Goal: Information Seeking & Learning: Find contact information

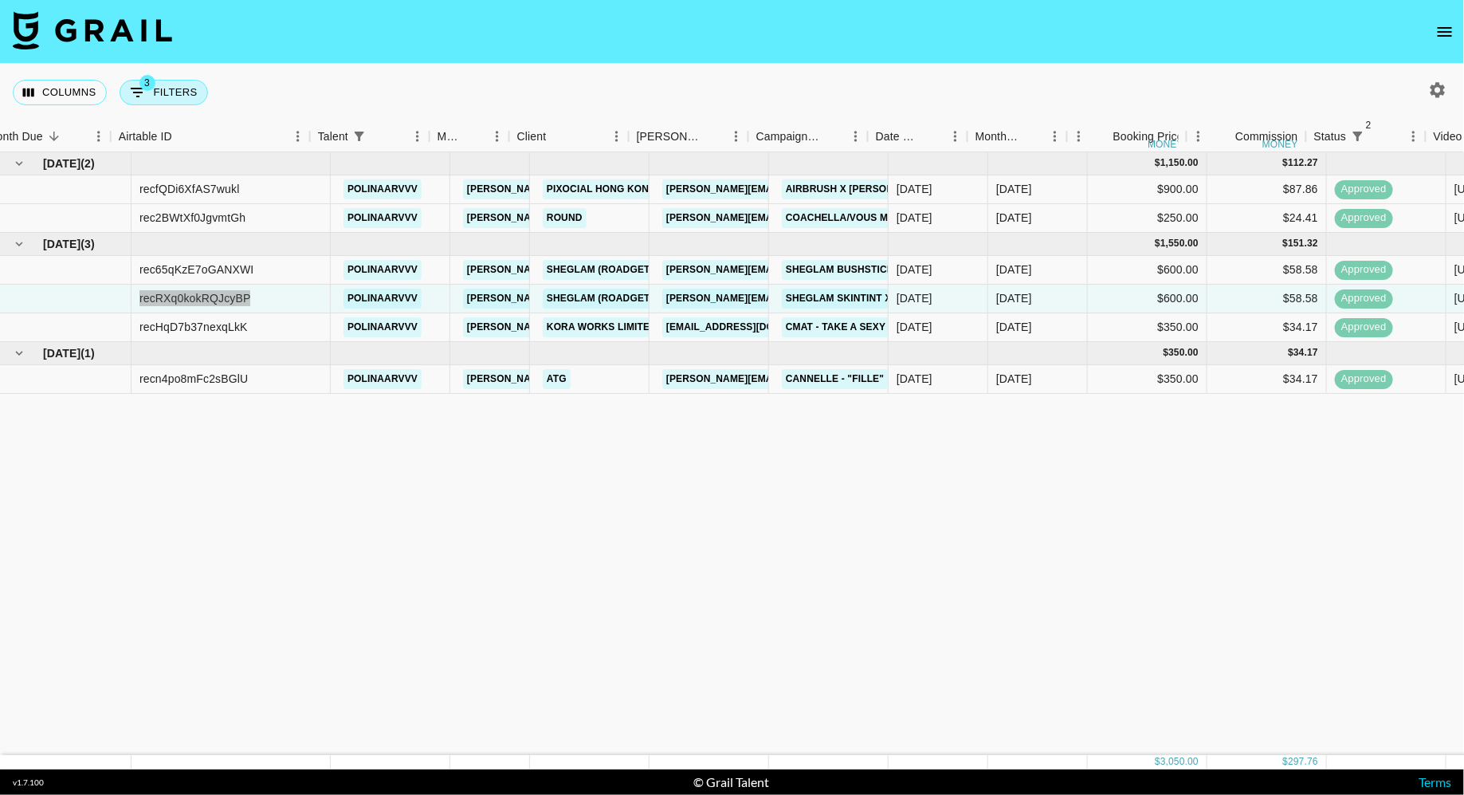
scroll to position [0, 21]
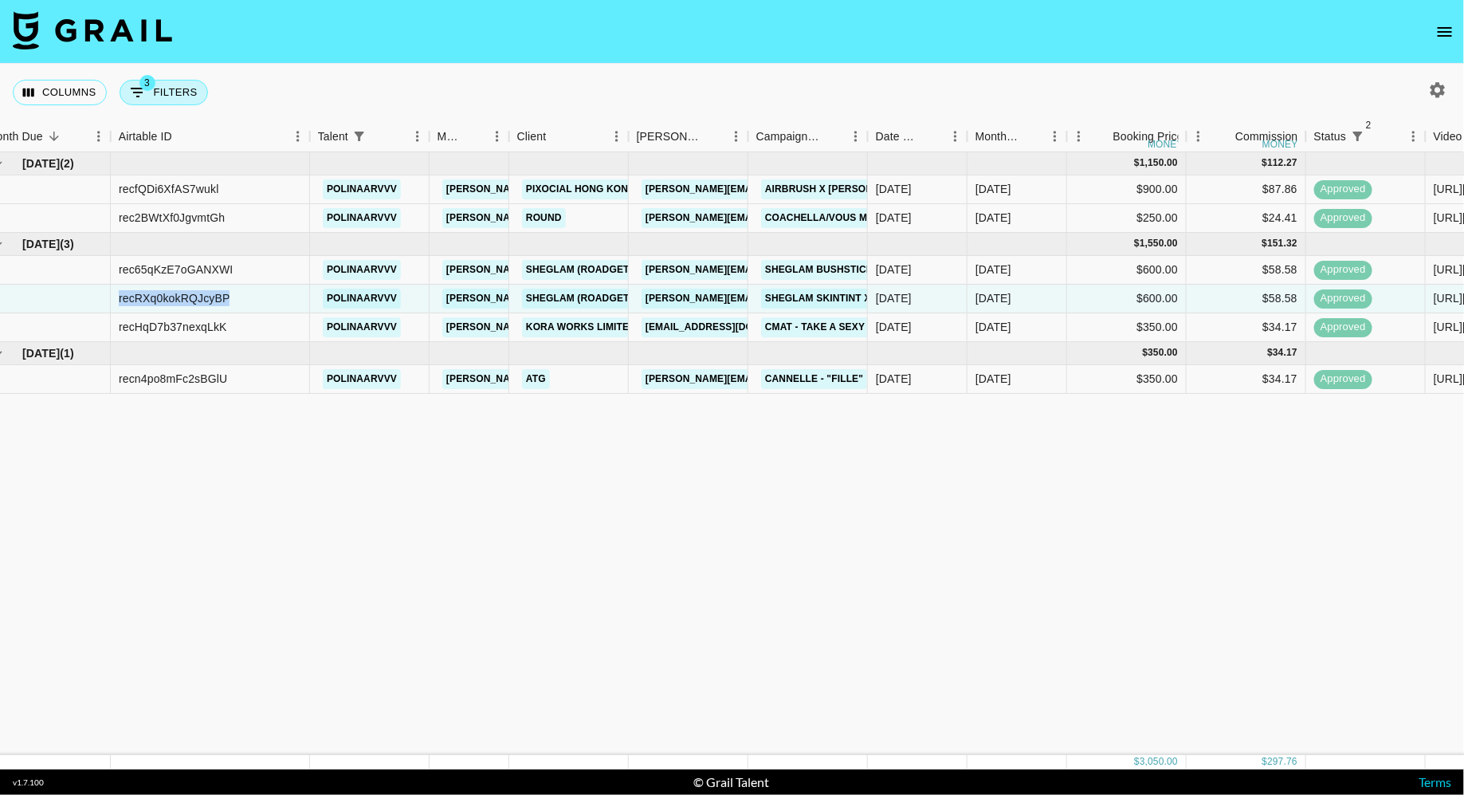
click at [184, 92] on button "3 Filters" at bounding box center [164, 93] width 88 height 26
select select "status"
select select "isNotAnyOf"
select select "status"
select select "approved"
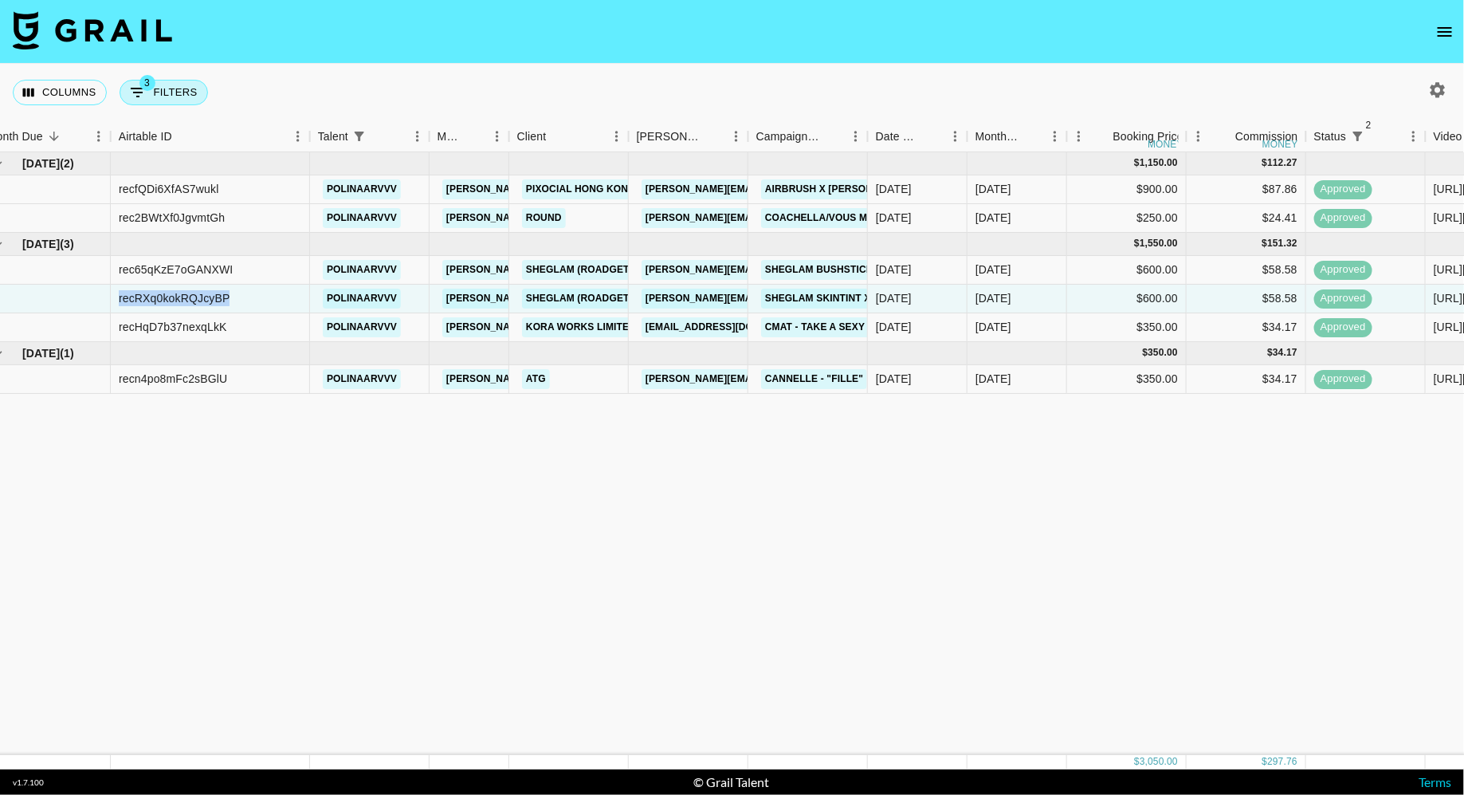
select select "talentName"
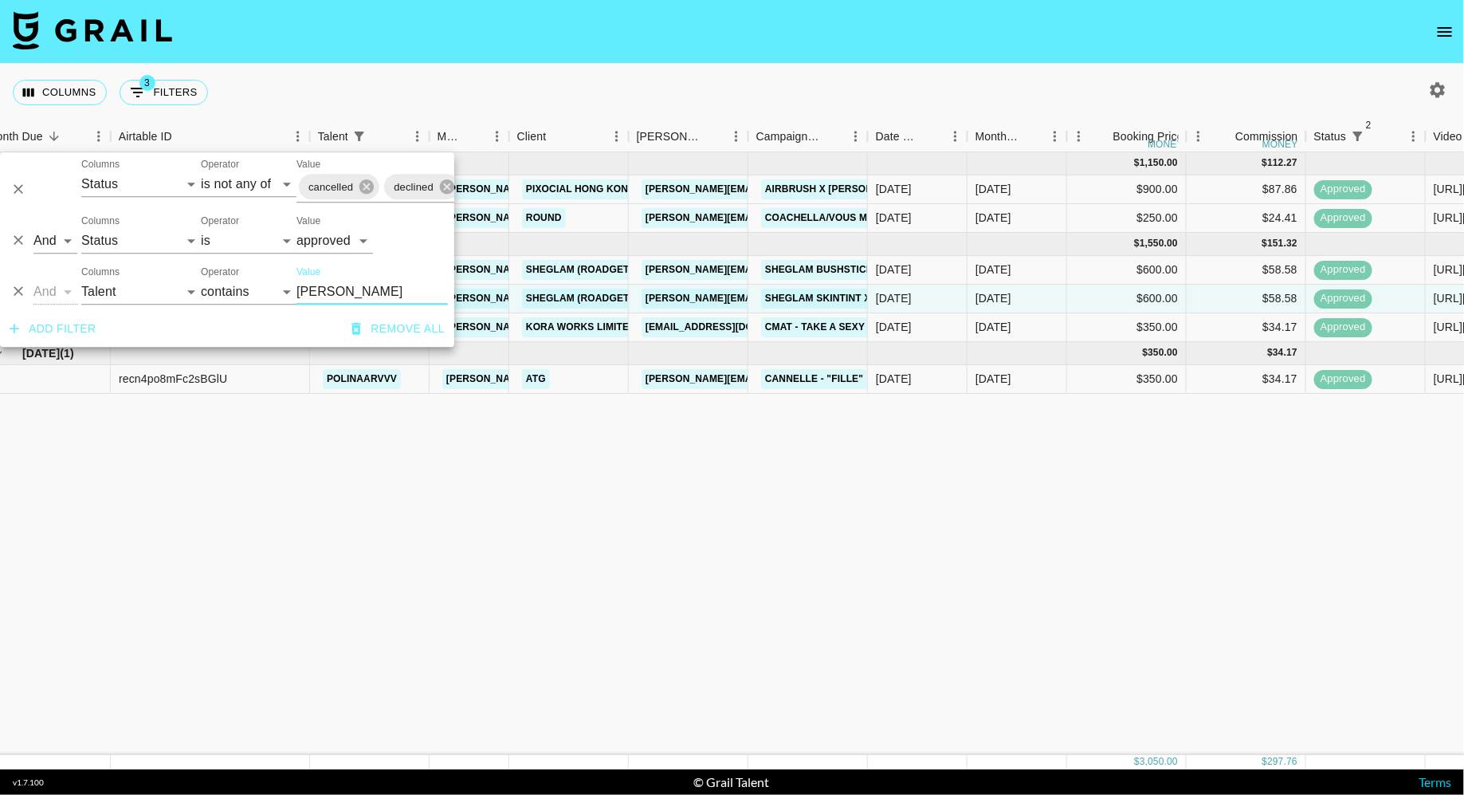
click at [347, 291] on input "[PERSON_NAME]" at bounding box center [371, 292] width 151 height 26
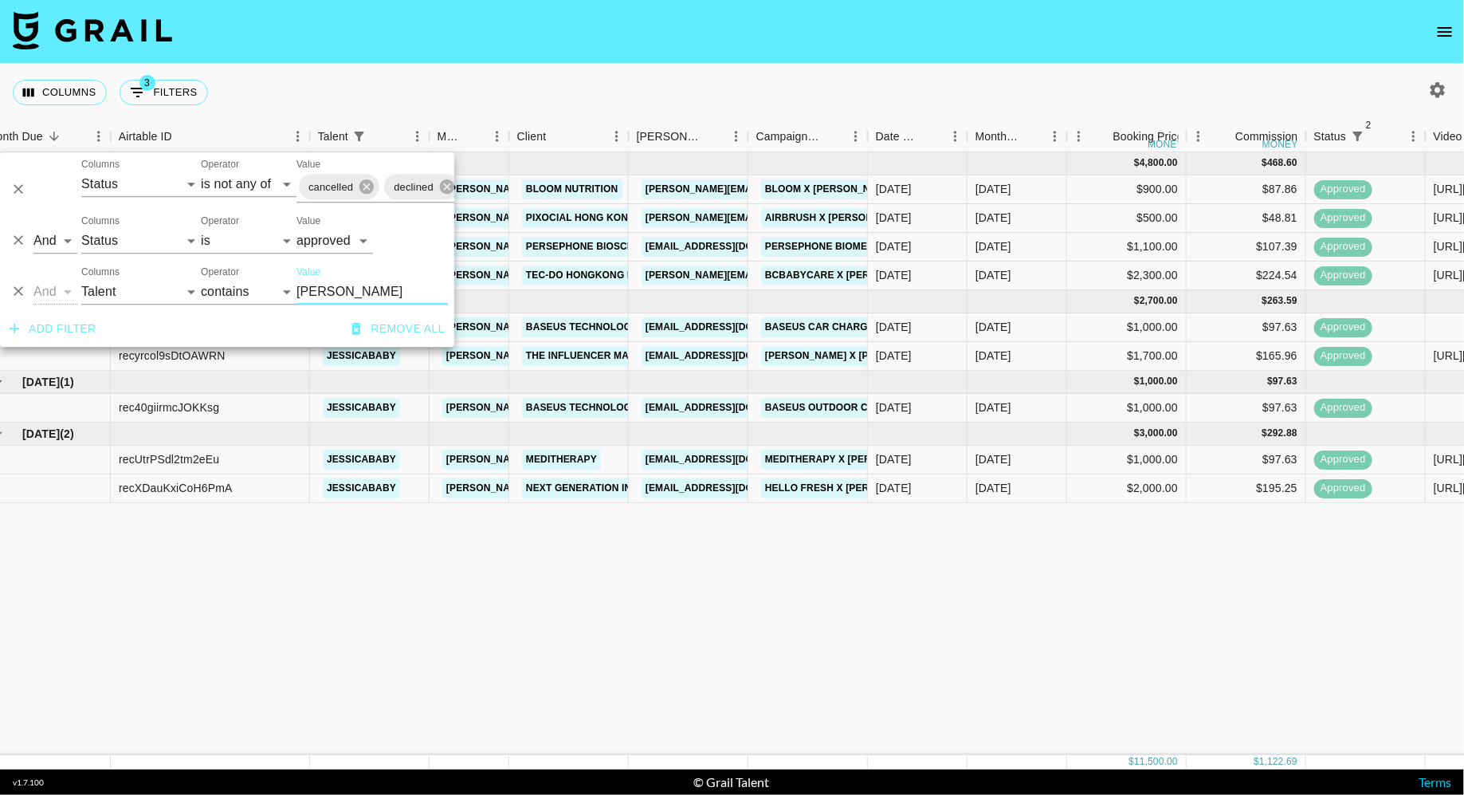
type input "[PERSON_NAME]"
click at [703, 104] on div "Columns 3 Filters + Booking" at bounding box center [732, 92] width 1464 height 57
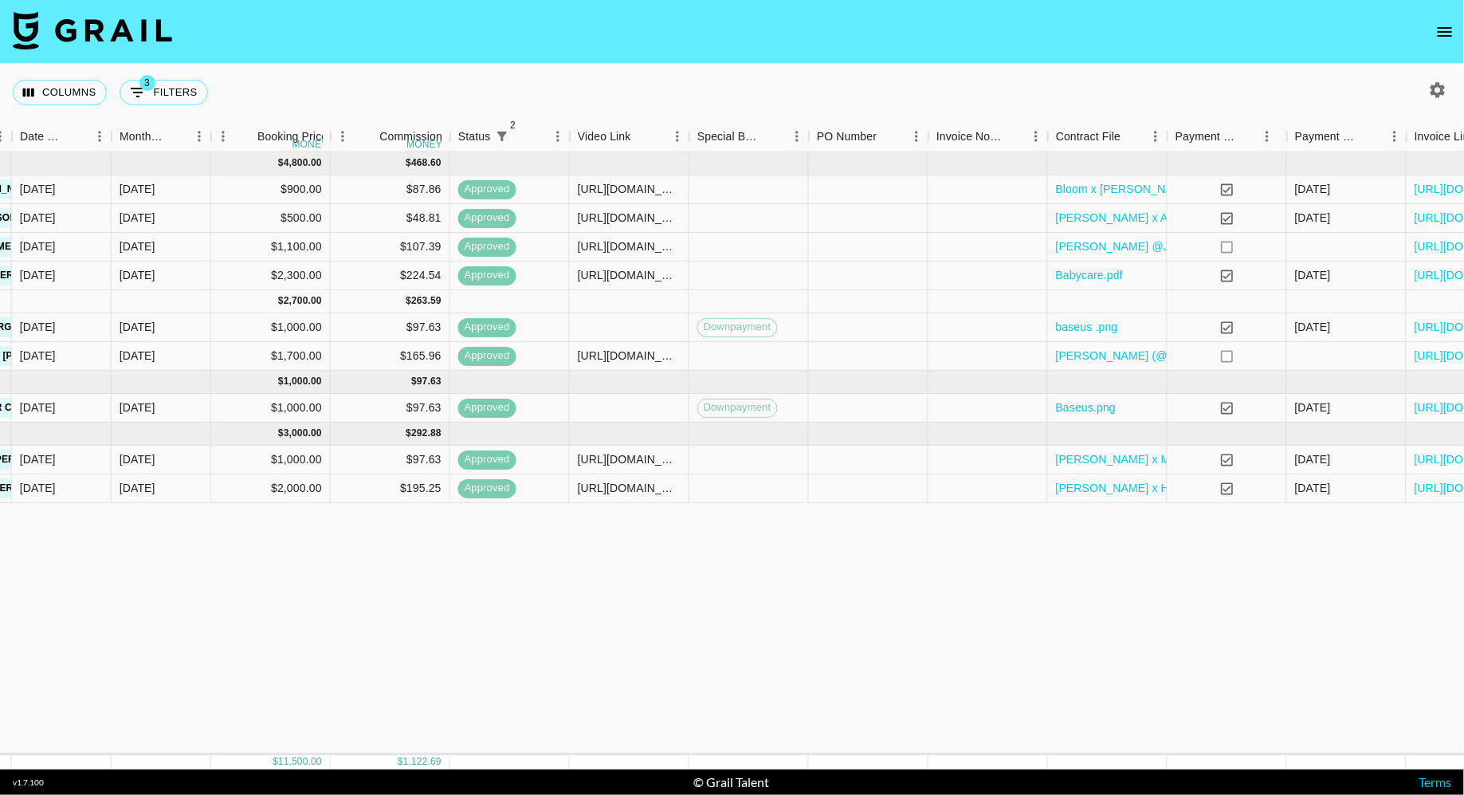
scroll to position [0, 1002]
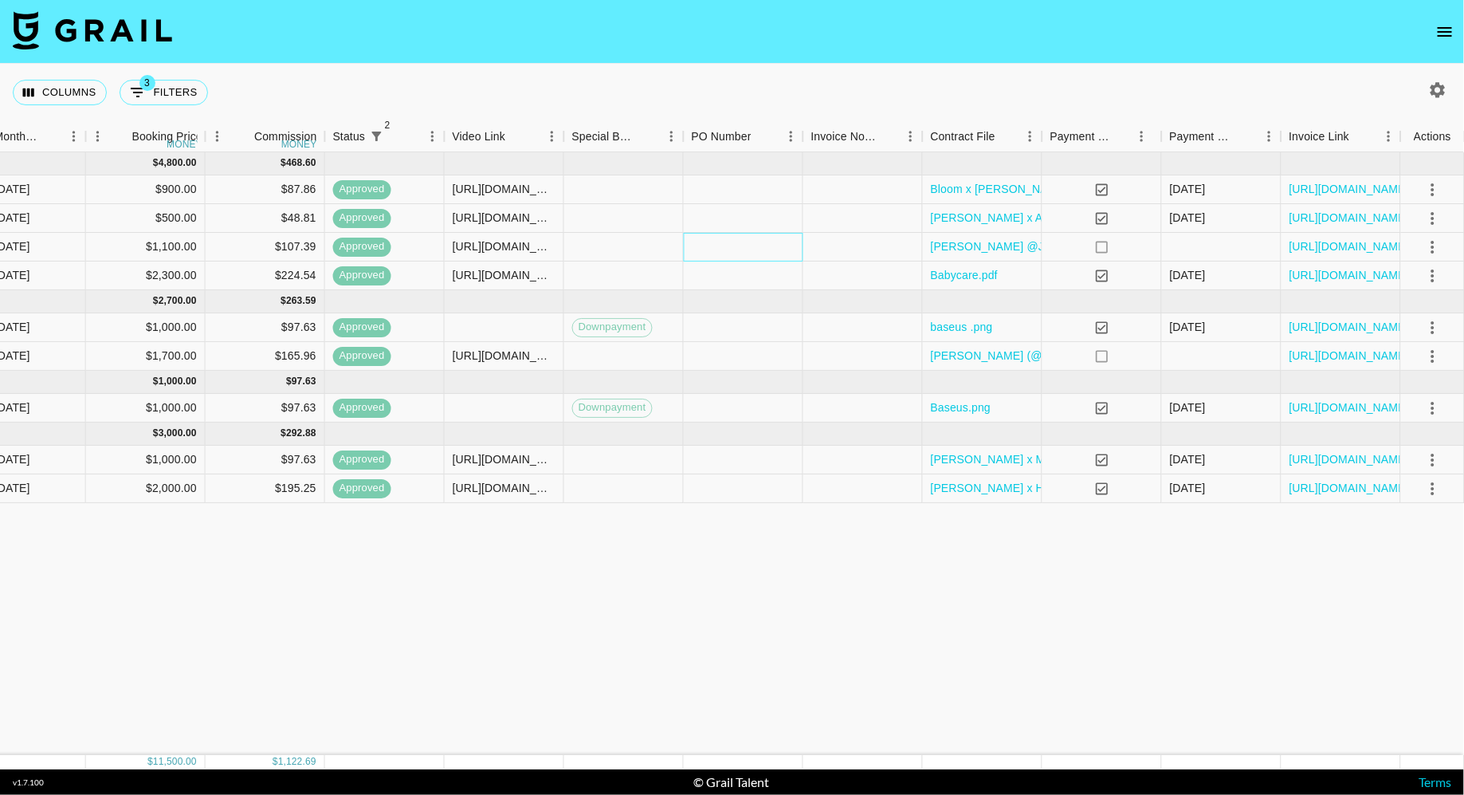
click at [704, 249] on div at bounding box center [744, 247] width 120 height 29
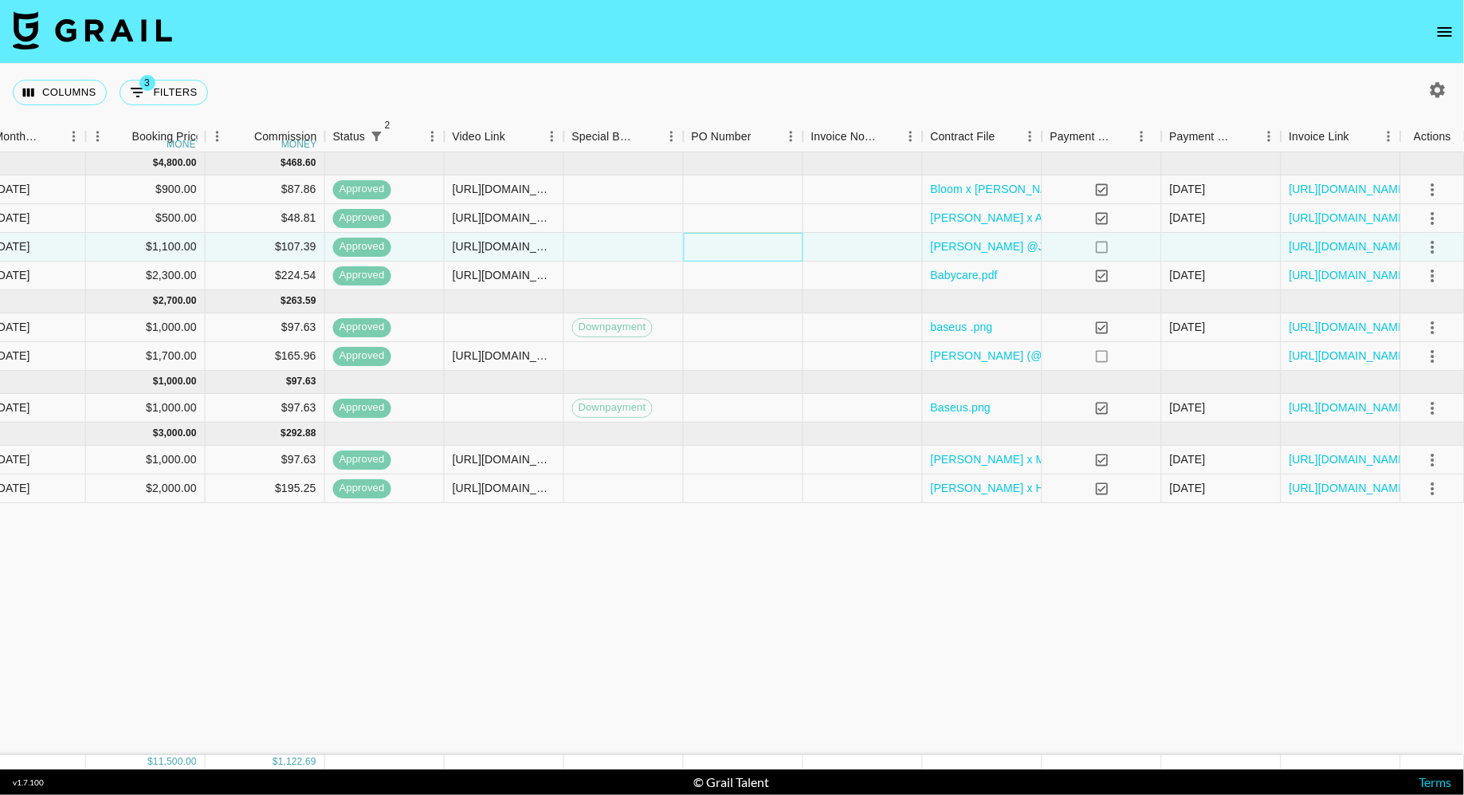
click at [704, 249] on div at bounding box center [744, 247] width 120 height 29
click at [1207, 252] on div at bounding box center [1222, 247] width 120 height 29
click at [1311, 246] on link "[URL][DOMAIN_NAME]" at bounding box center [1350, 246] width 120 height 16
click at [190, 98] on button "3 Filters" at bounding box center [164, 93] width 88 height 26
select select "status"
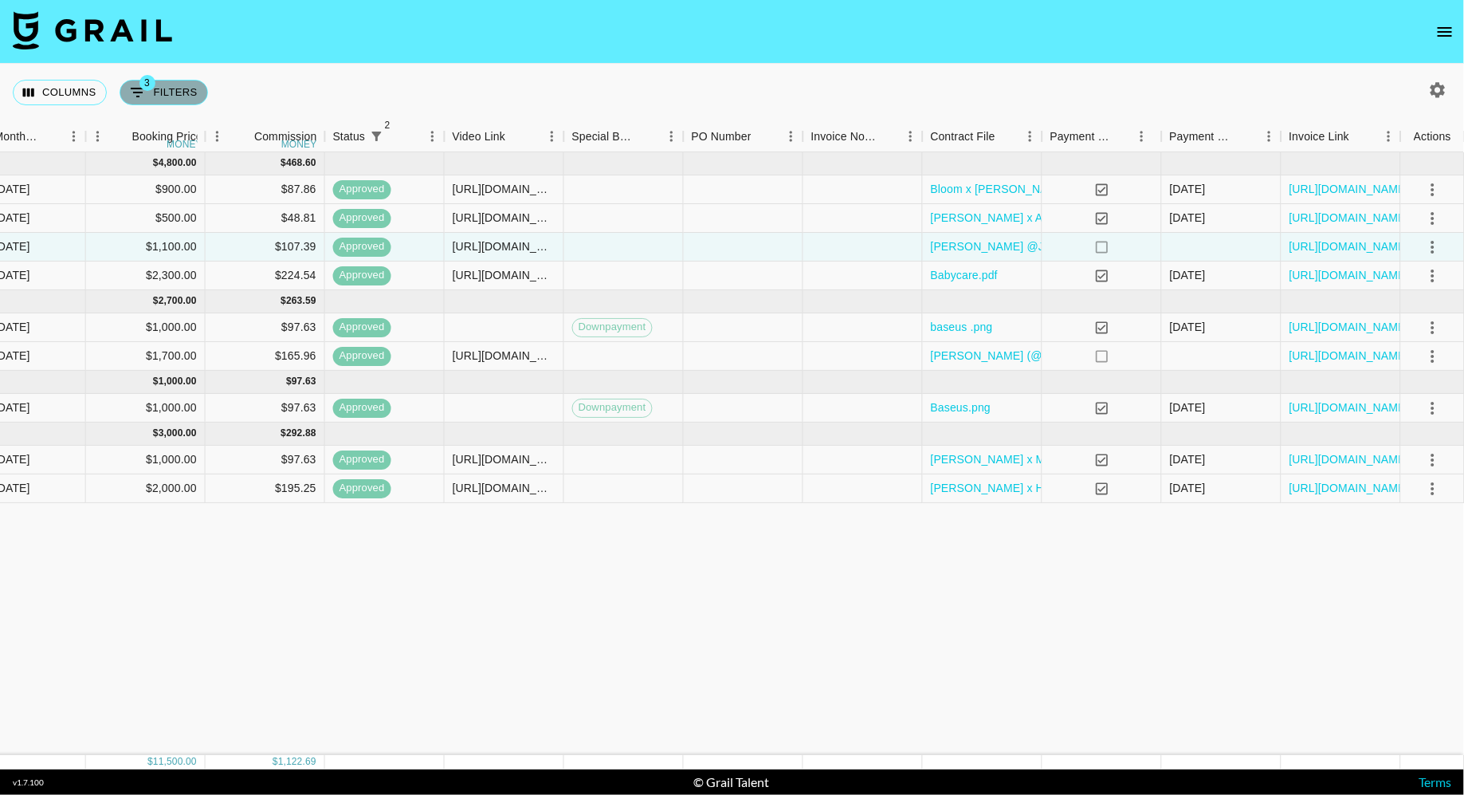
select select "isNotAnyOf"
select select "status"
select select "approved"
select select "talentName"
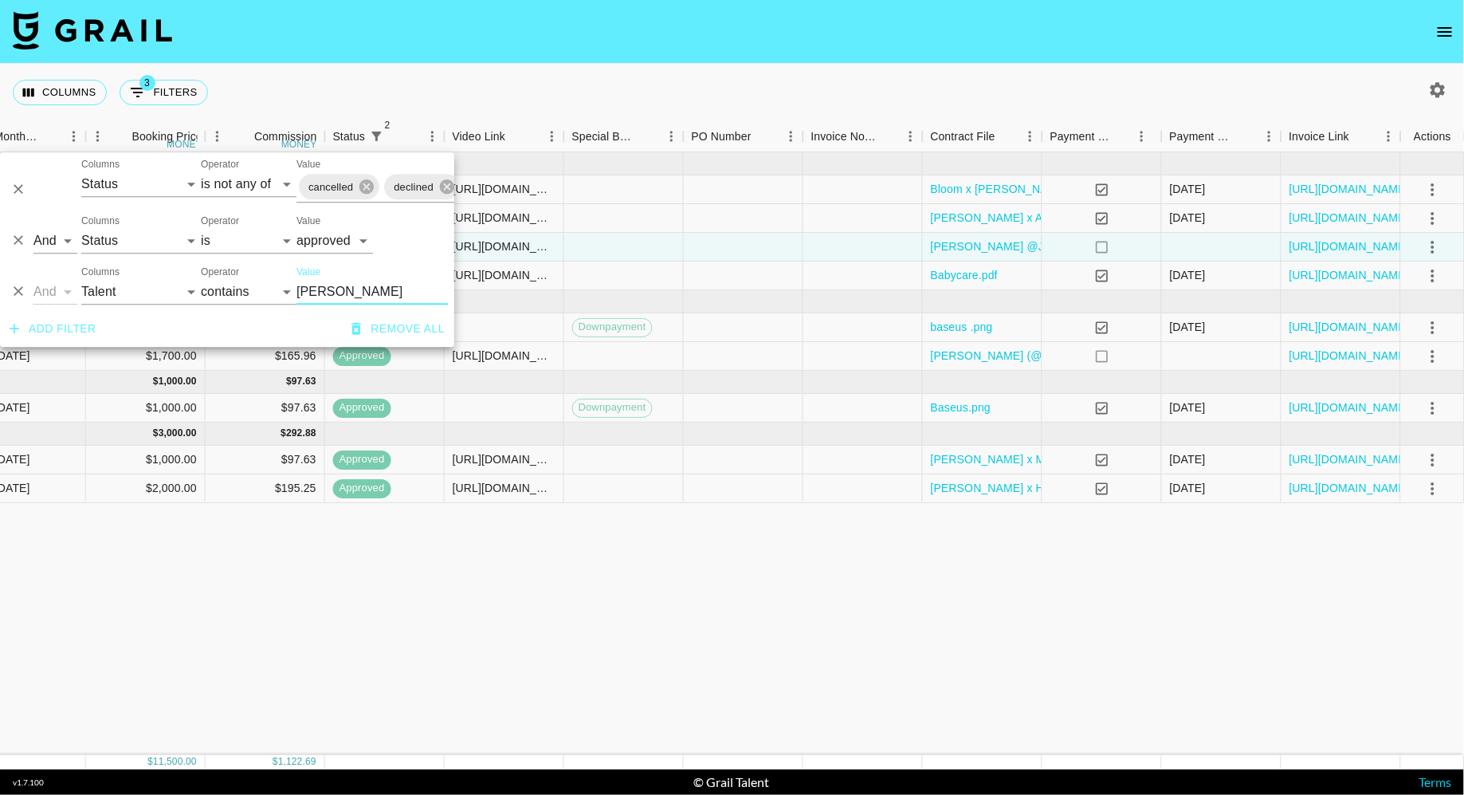
click at [337, 291] on input "[PERSON_NAME]" at bounding box center [371, 292] width 151 height 26
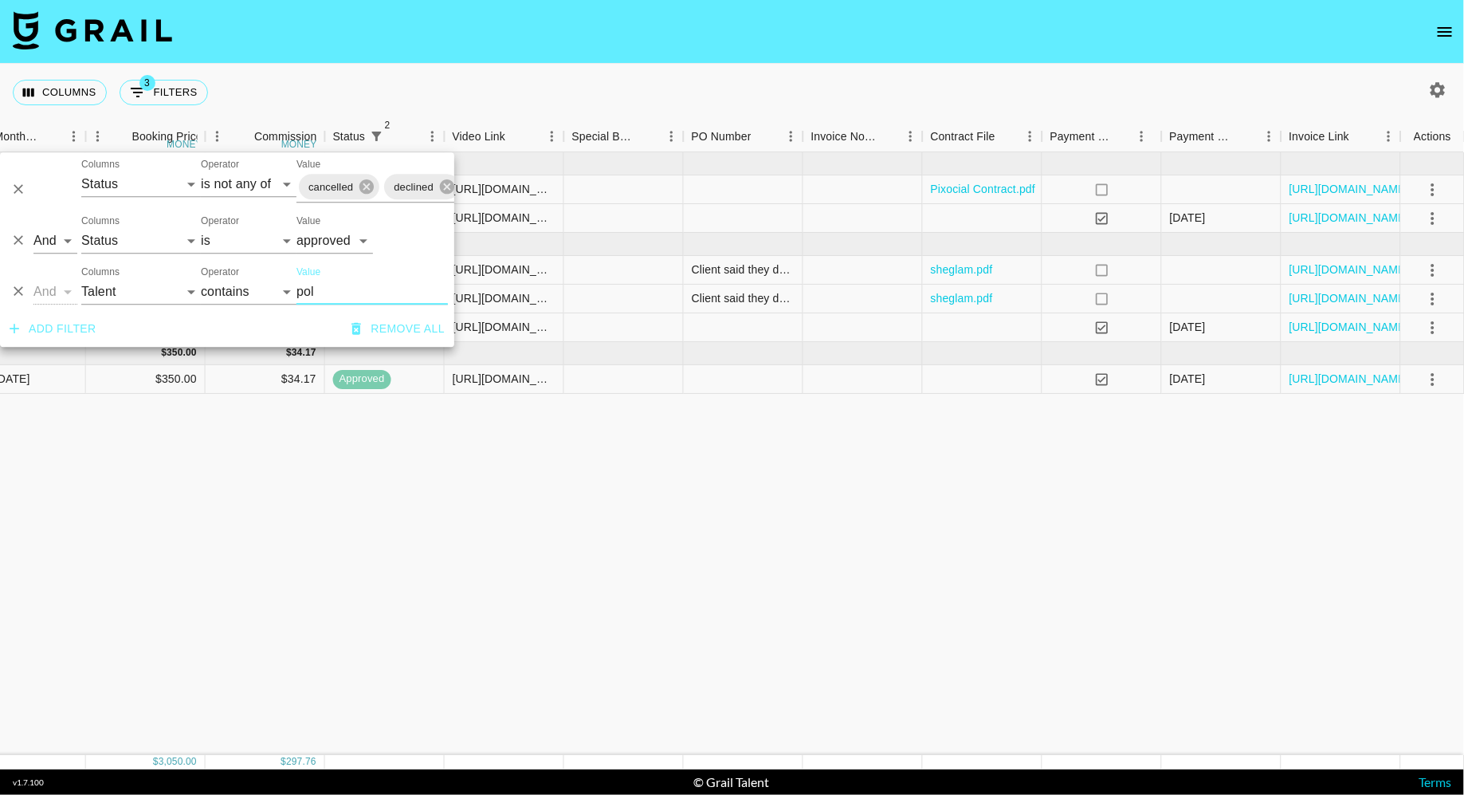
type input "pol"
click at [824, 84] on div "Columns 3 Filters + Booking" at bounding box center [732, 92] width 1464 height 57
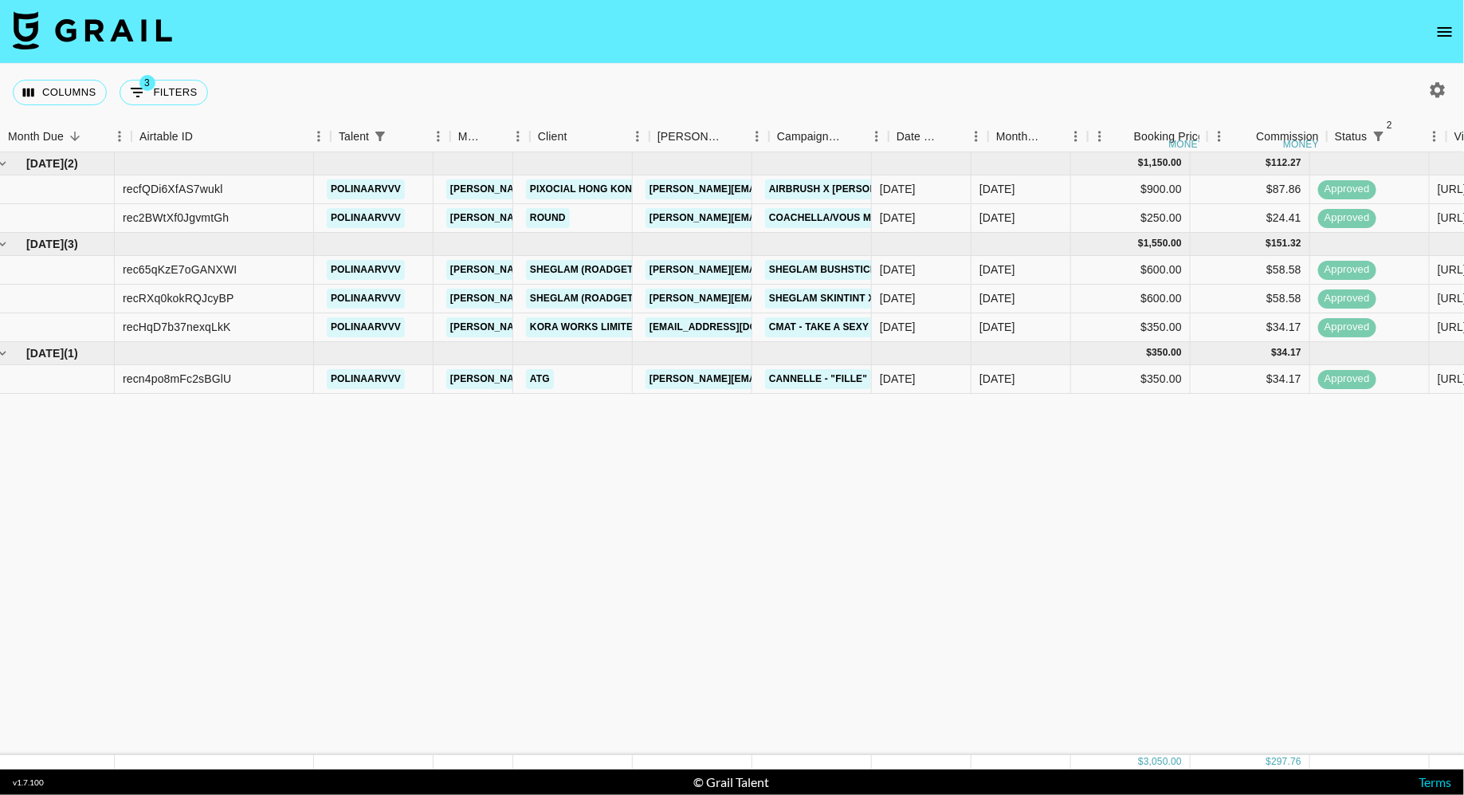
scroll to position [0, 0]
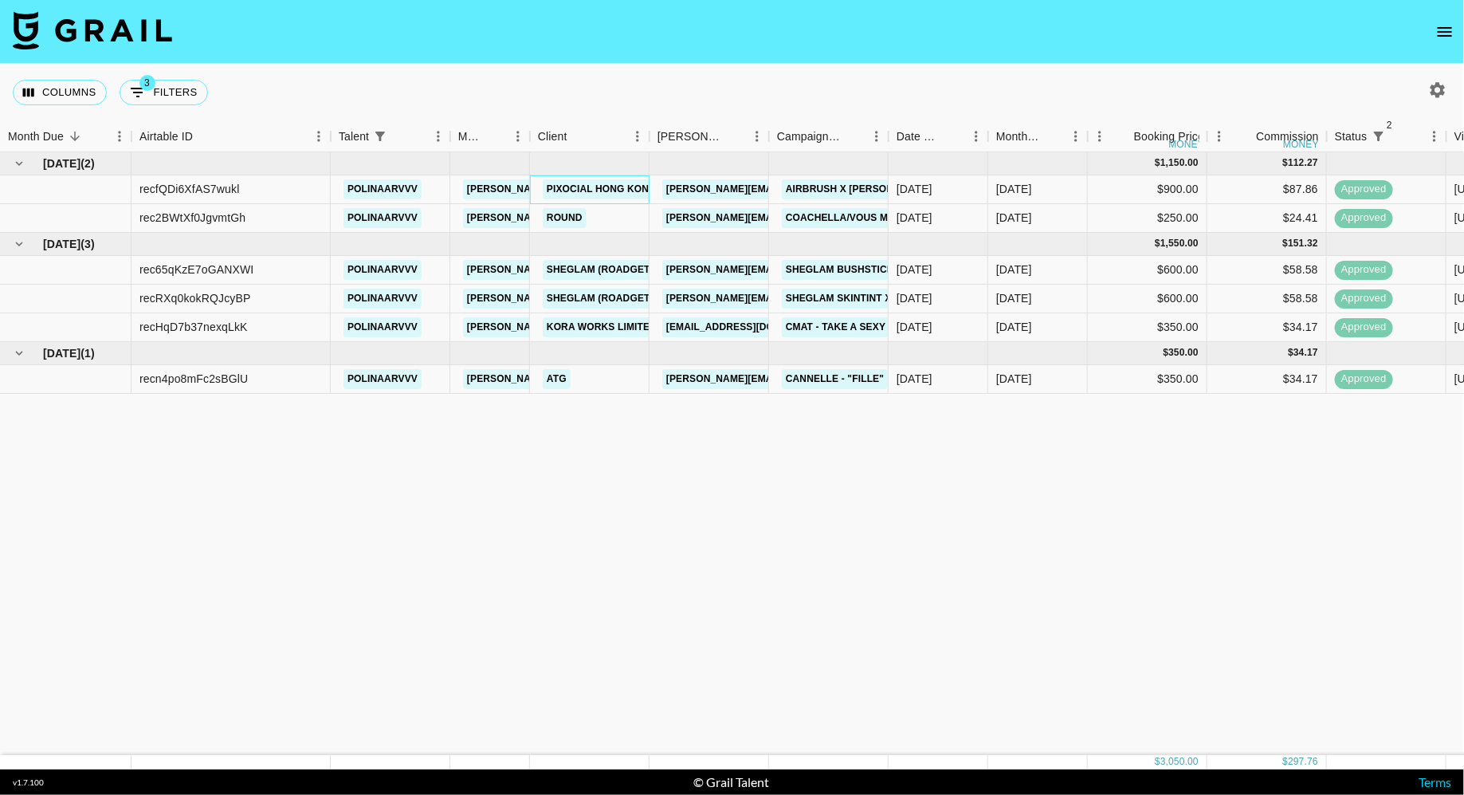
click at [636, 200] on div "Pixocial Hong Kong Limited" at bounding box center [622, 189] width 169 height 29
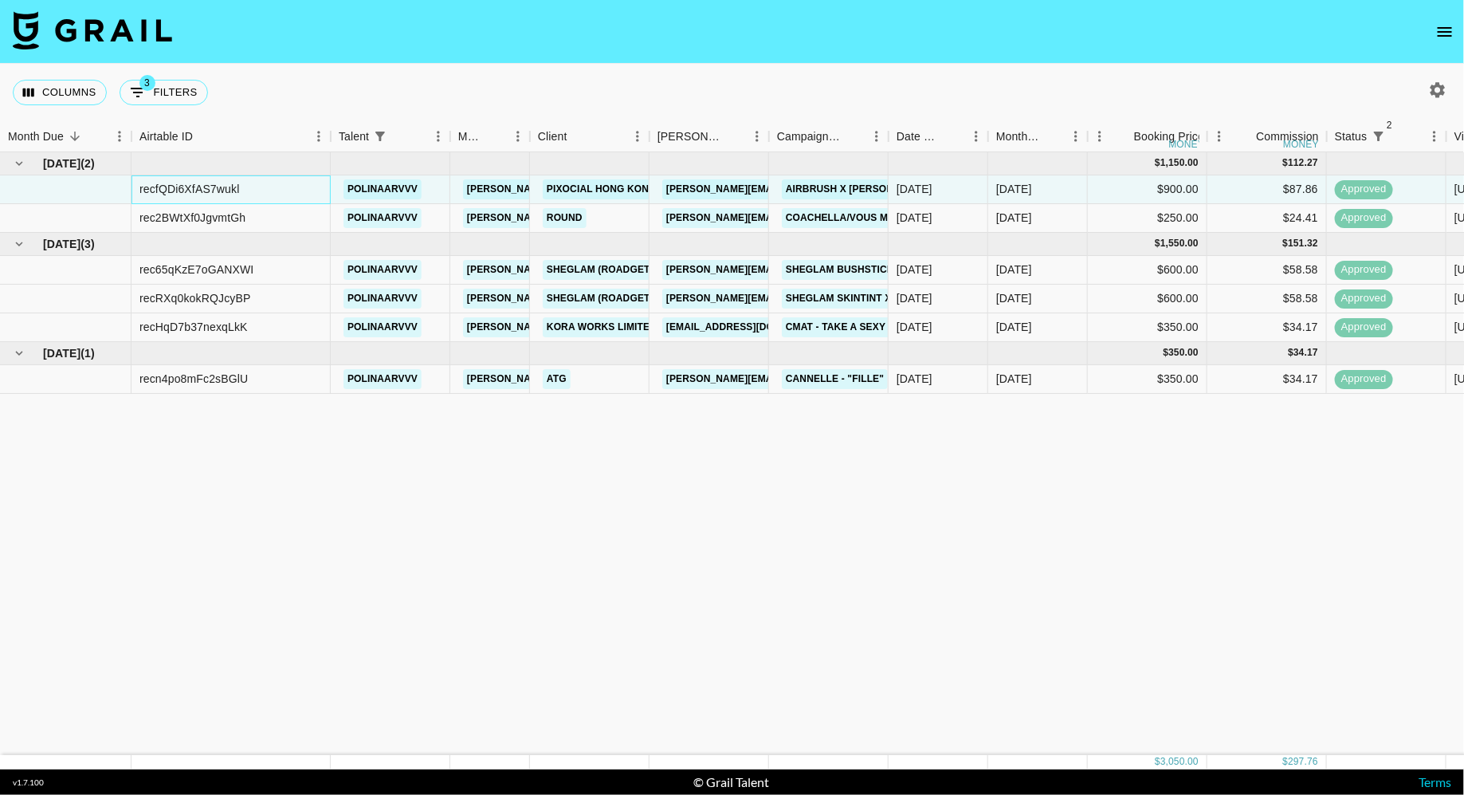
click at [280, 184] on div "recfQDi6XfAS7wukl" at bounding box center [231, 189] width 199 height 29
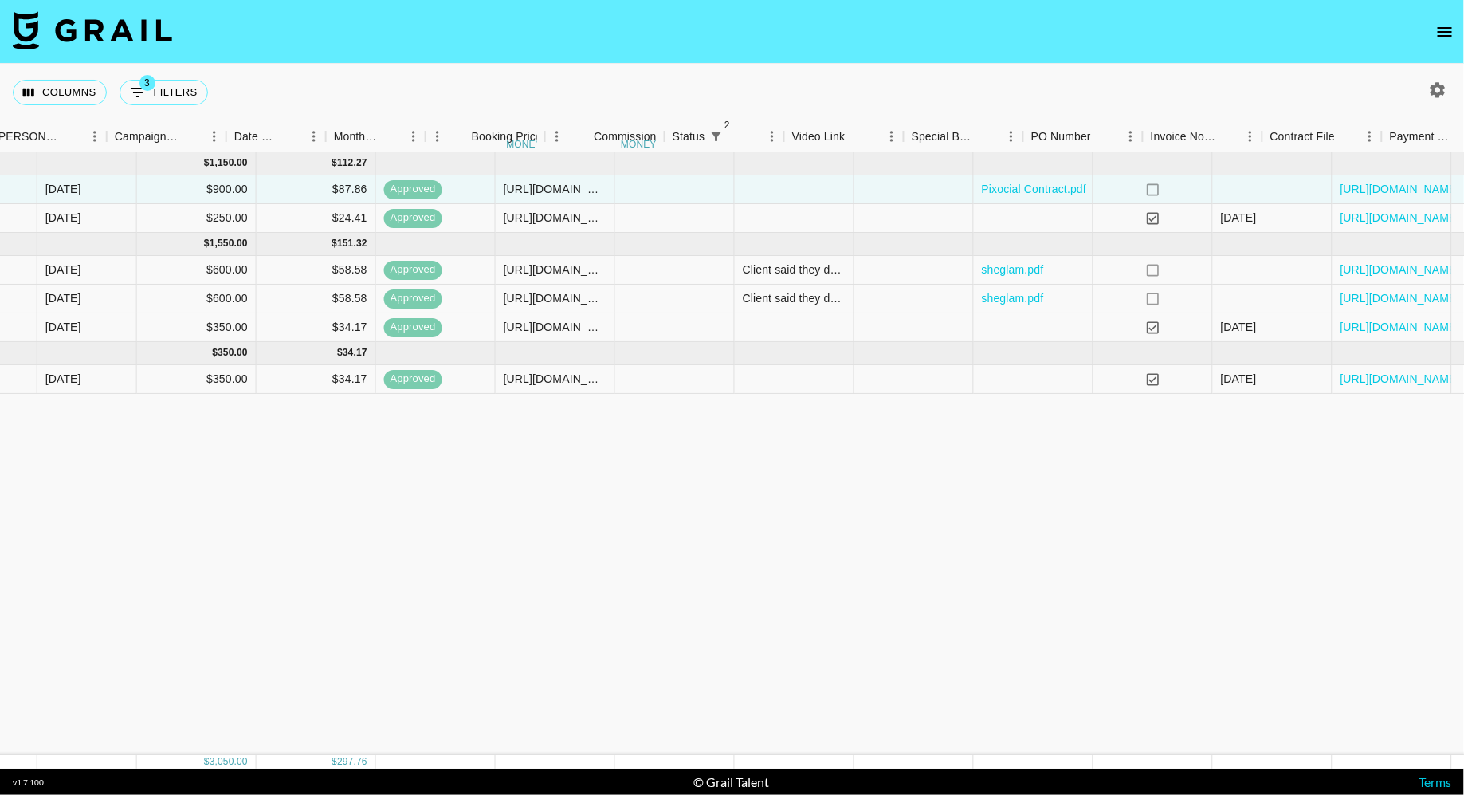
scroll to position [0, 1002]
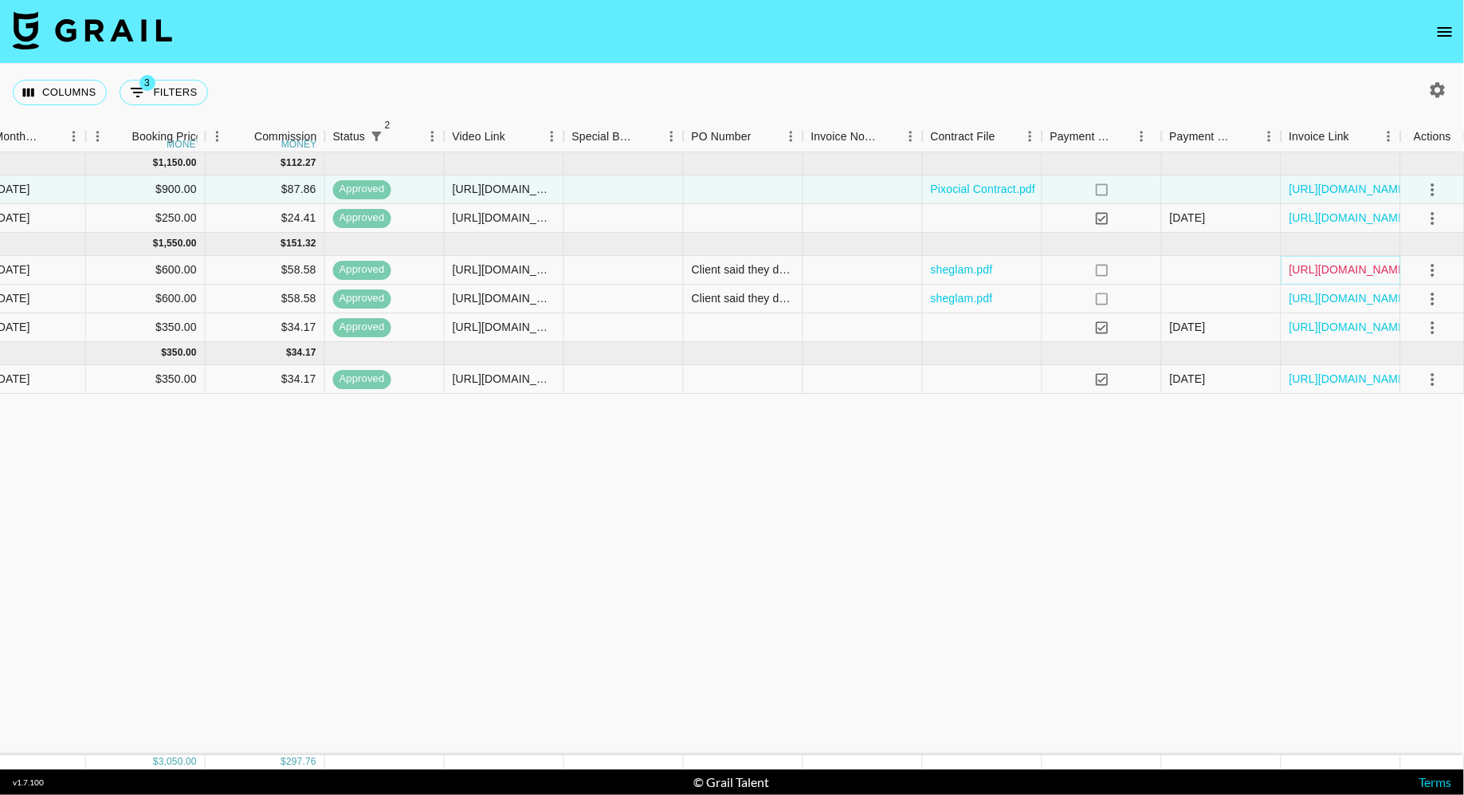
click at [1290, 266] on link "[URL][DOMAIN_NAME]" at bounding box center [1350, 269] width 120 height 16
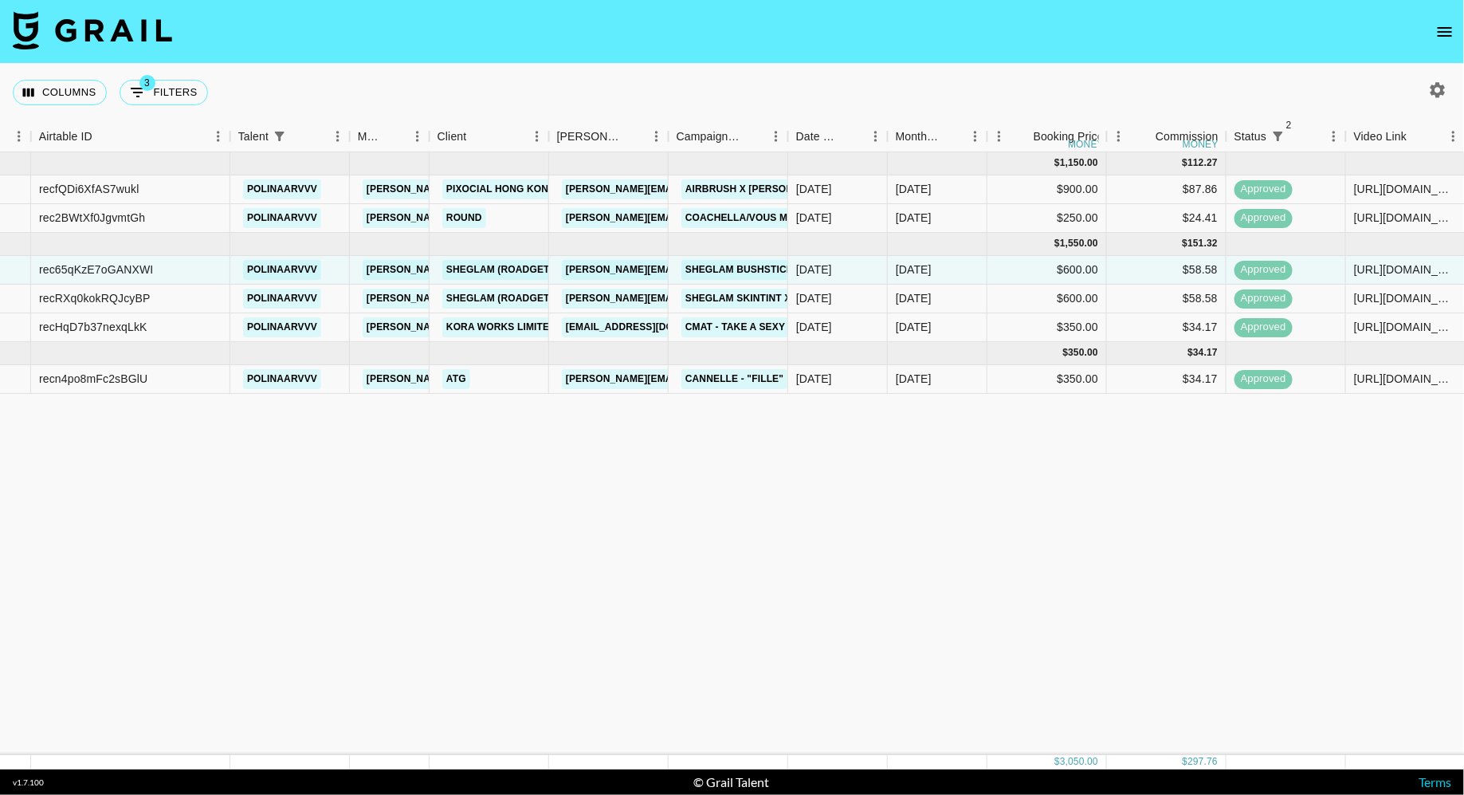
scroll to position [0, 0]
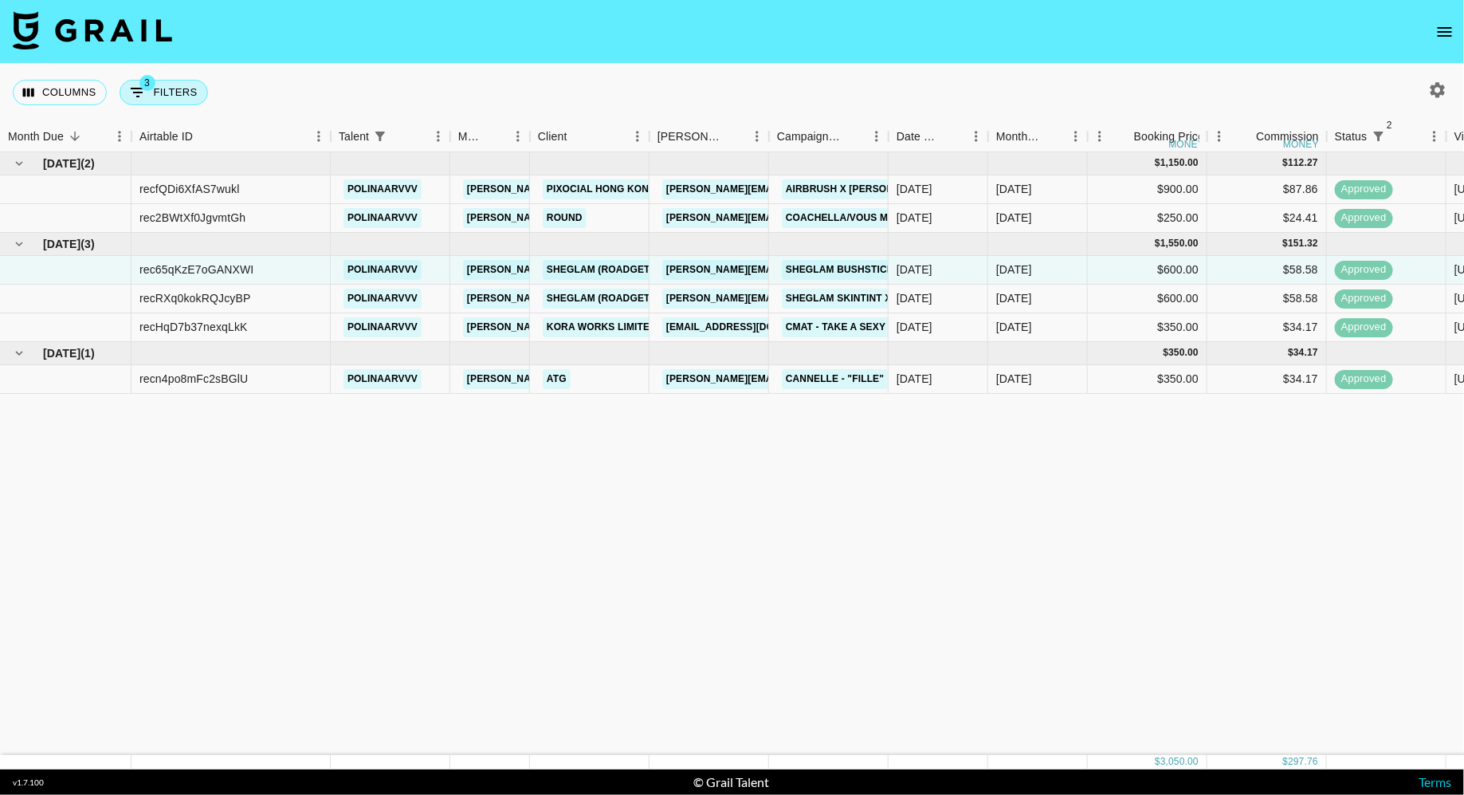
click at [192, 97] on button "3 Filters" at bounding box center [164, 93] width 88 height 26
select select "status"
select select "isNotAnyOf"
select select "status"
select select "approved"
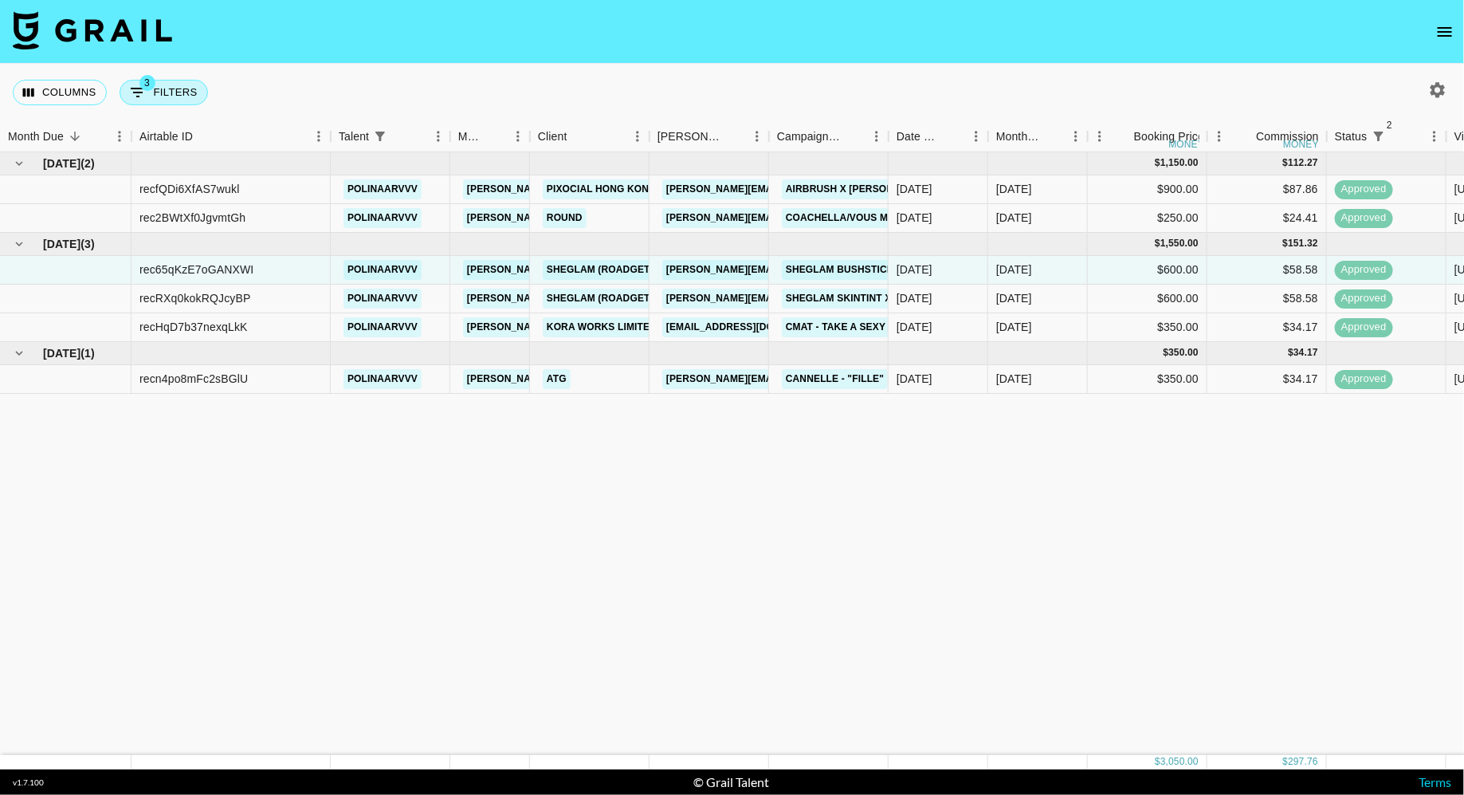
select select "talentName"
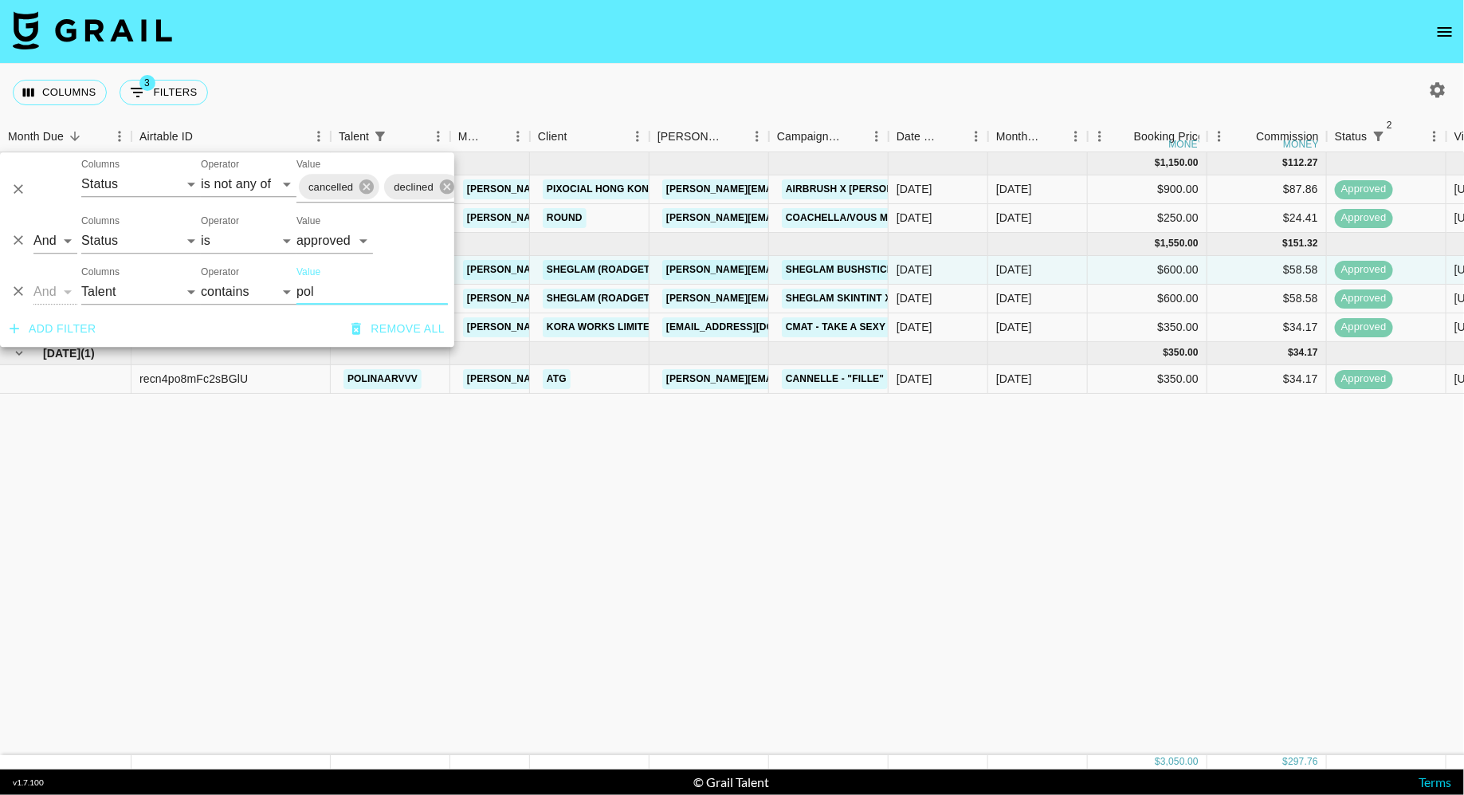
click at [340, 291] on input "pol" at bounding box center [371, 292] width 151 height 26
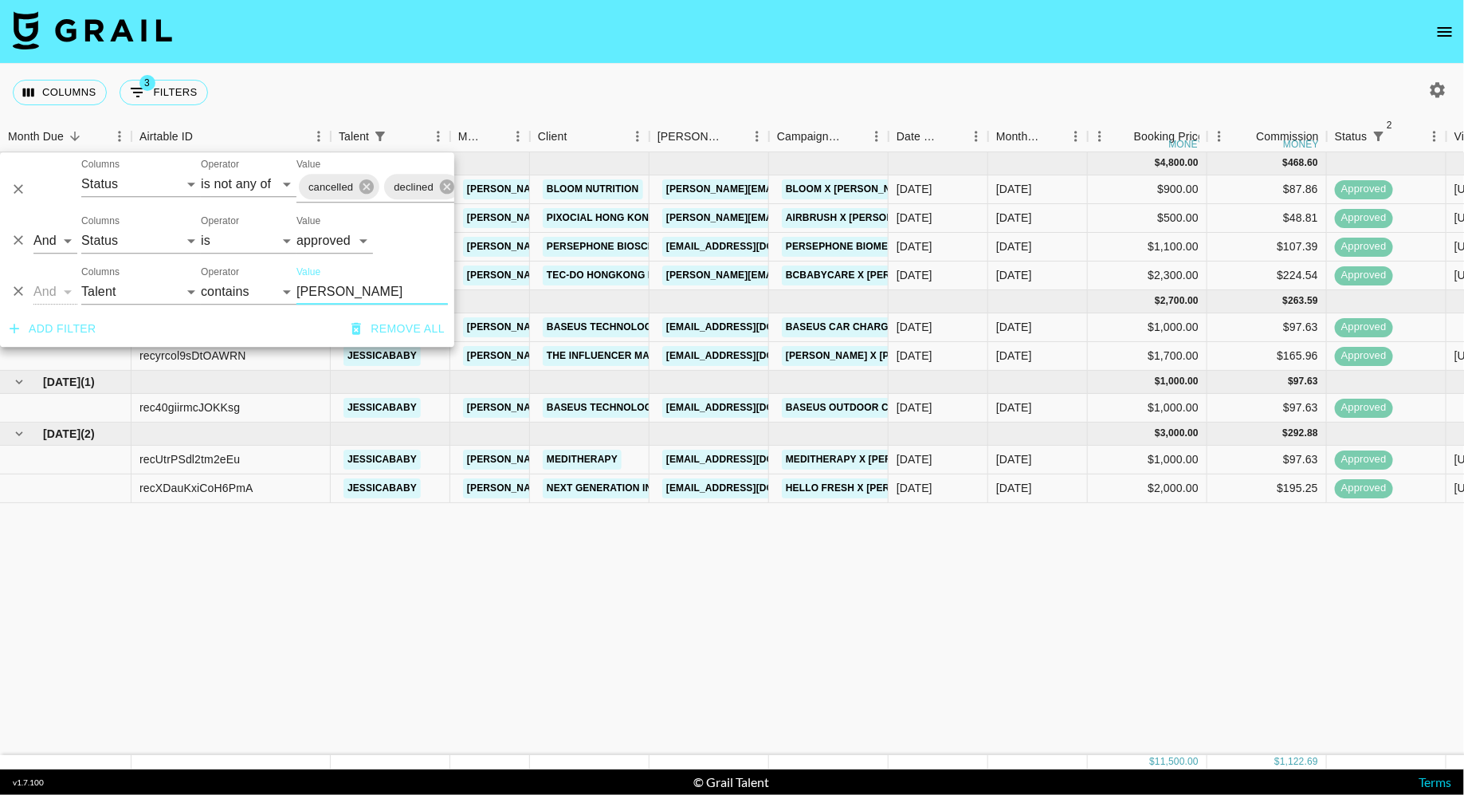
type input "[PERSON_NAME]"
click at [365, 562] on div "[DATE] ( 4 ) $ 4,800.00 $ 468.60 recP8SIVphSQqH5Xi jessicababy [PERSON_NAME][EM…" at bounding box center [1233, 453] width 2467 height 603
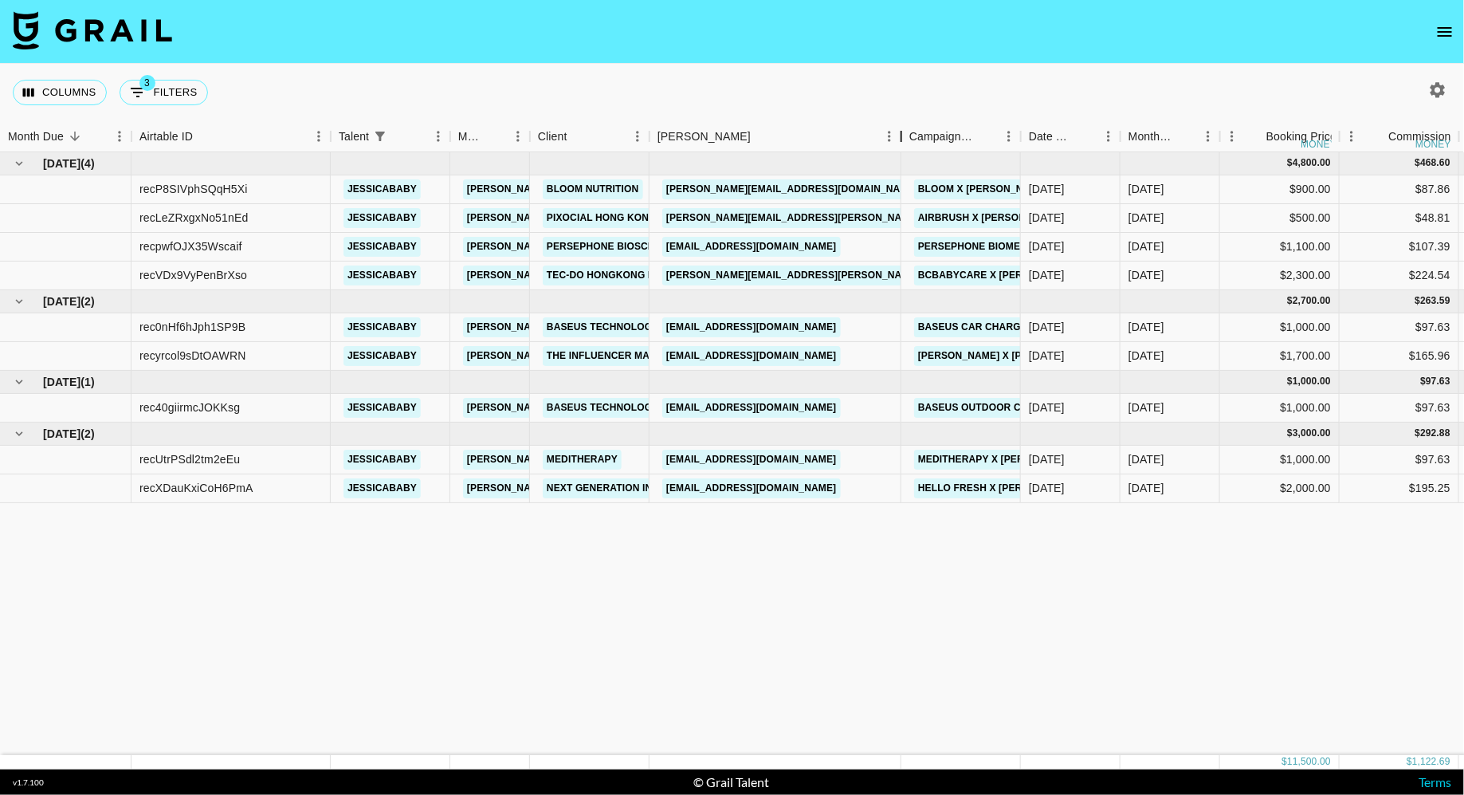
drag, startPoint x: 767, startPoint y: 133, endPoint x: 902, endPoint y: 133, distance: 134.7
click at [902, 133] on div "Booker" at bounding box center [901, 136] width 19 height 31
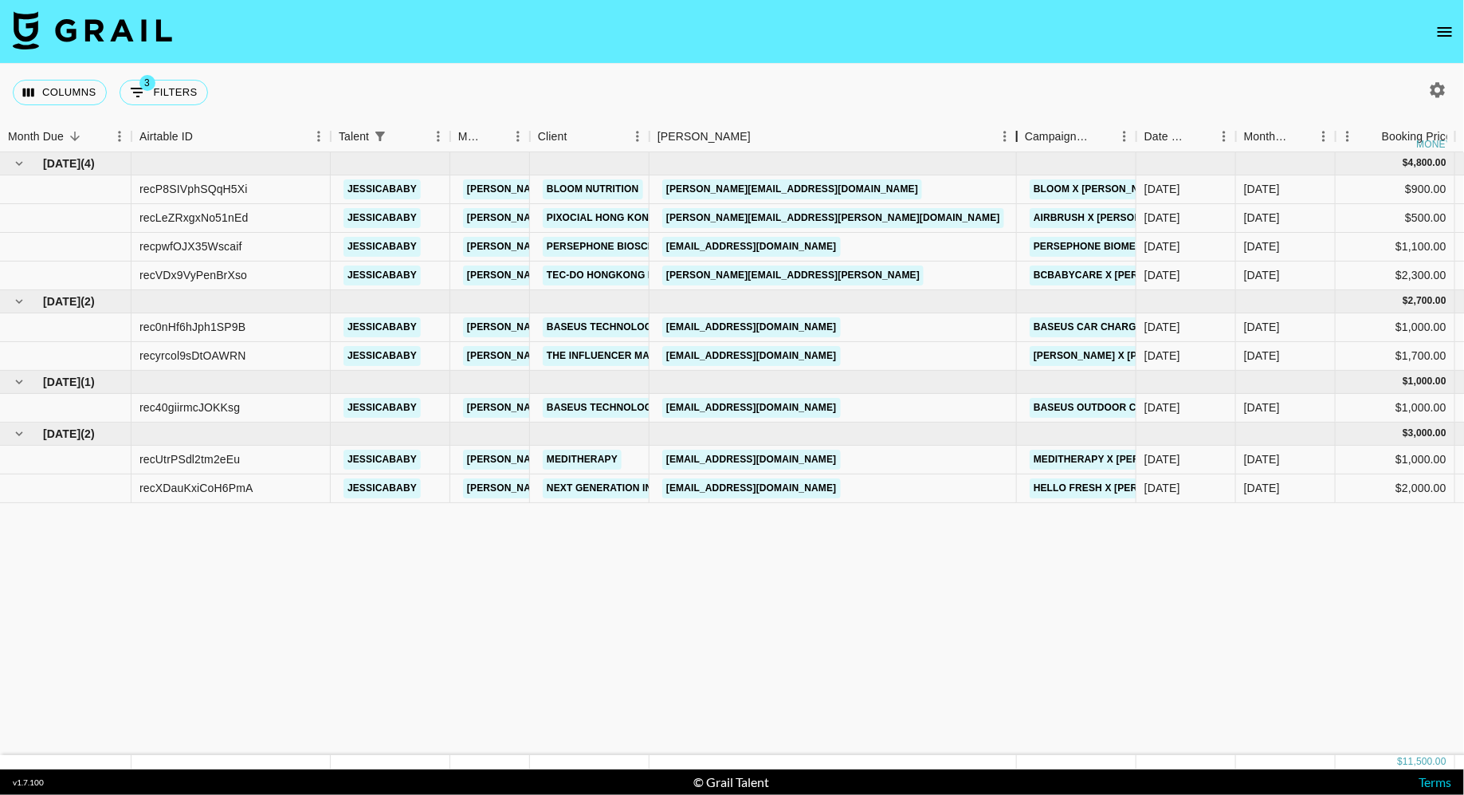
drag, startPoint x: 904, startPoint y: 143, endPoint x: 1031, endPoint y: 143, distance: 127.5
click at [1027, 143] on div "Booker" at bounding box center [1016, 136] width 19 height 31
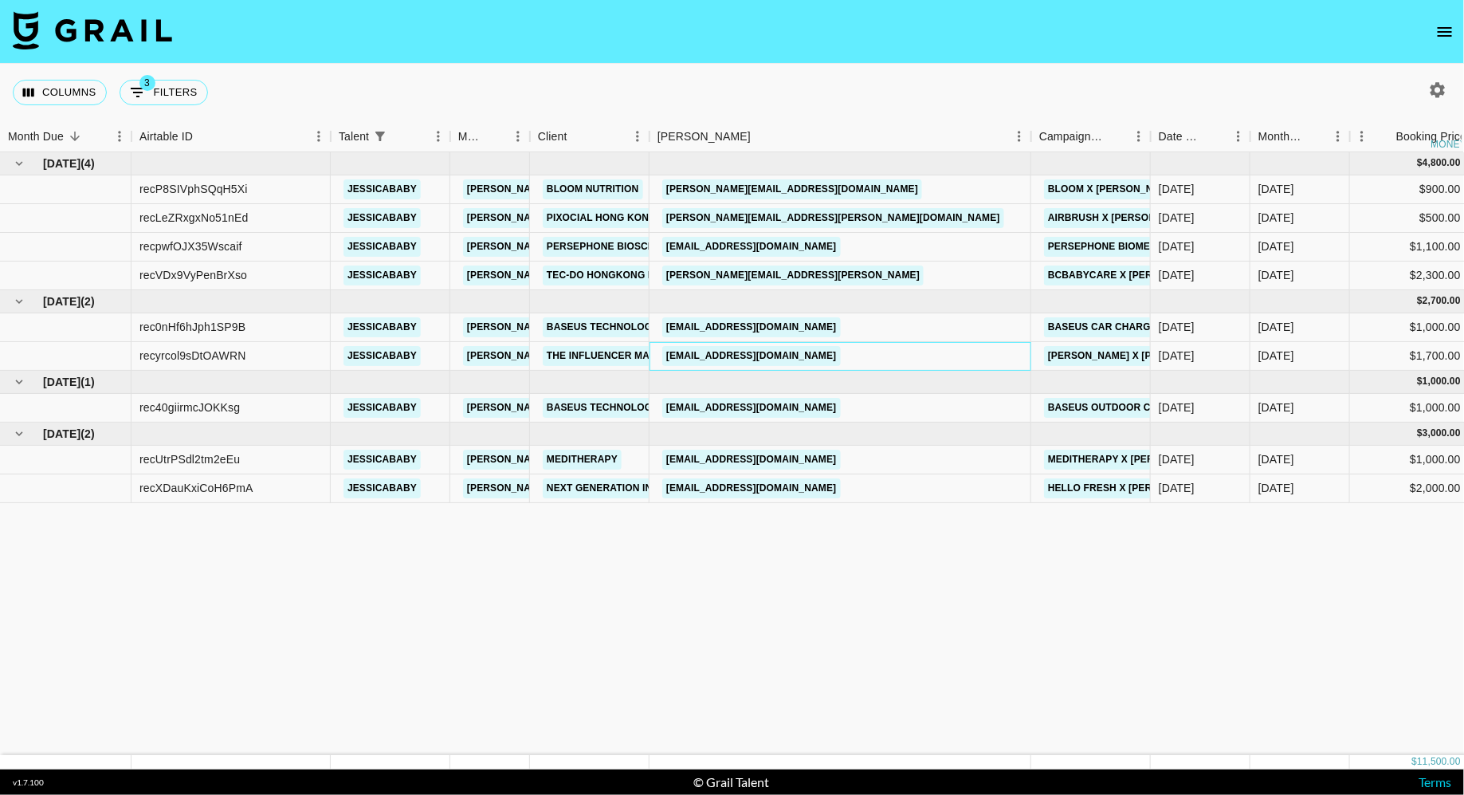
drag, startPoint x: 970, startPoint y: 355, endPoint x: 736, endPoint y: 359, distance: 234.3
click at [736, 359] on div "[EMAIL_ADDRESS][DOMAIN_NAME]" at bounding box center [841, 356] width 382 height 29
copy link "[DOMAIN_NAME]"
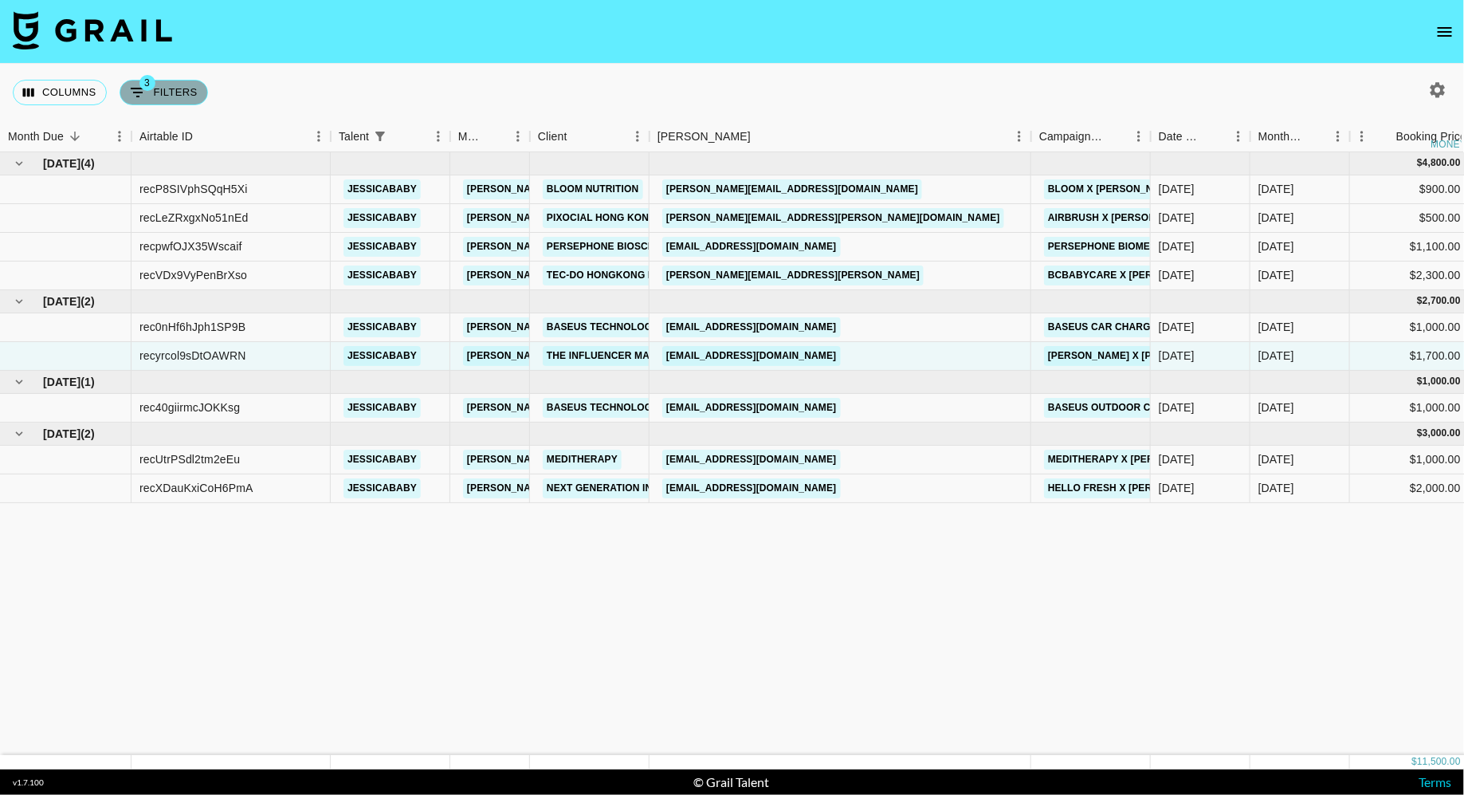
click at [153, 98] on button "3 Filters" at bounding box center [164, 93] width 88 height 26
select select "status"
select select "isNotAnyOf"
select select "status"
select select "approved"
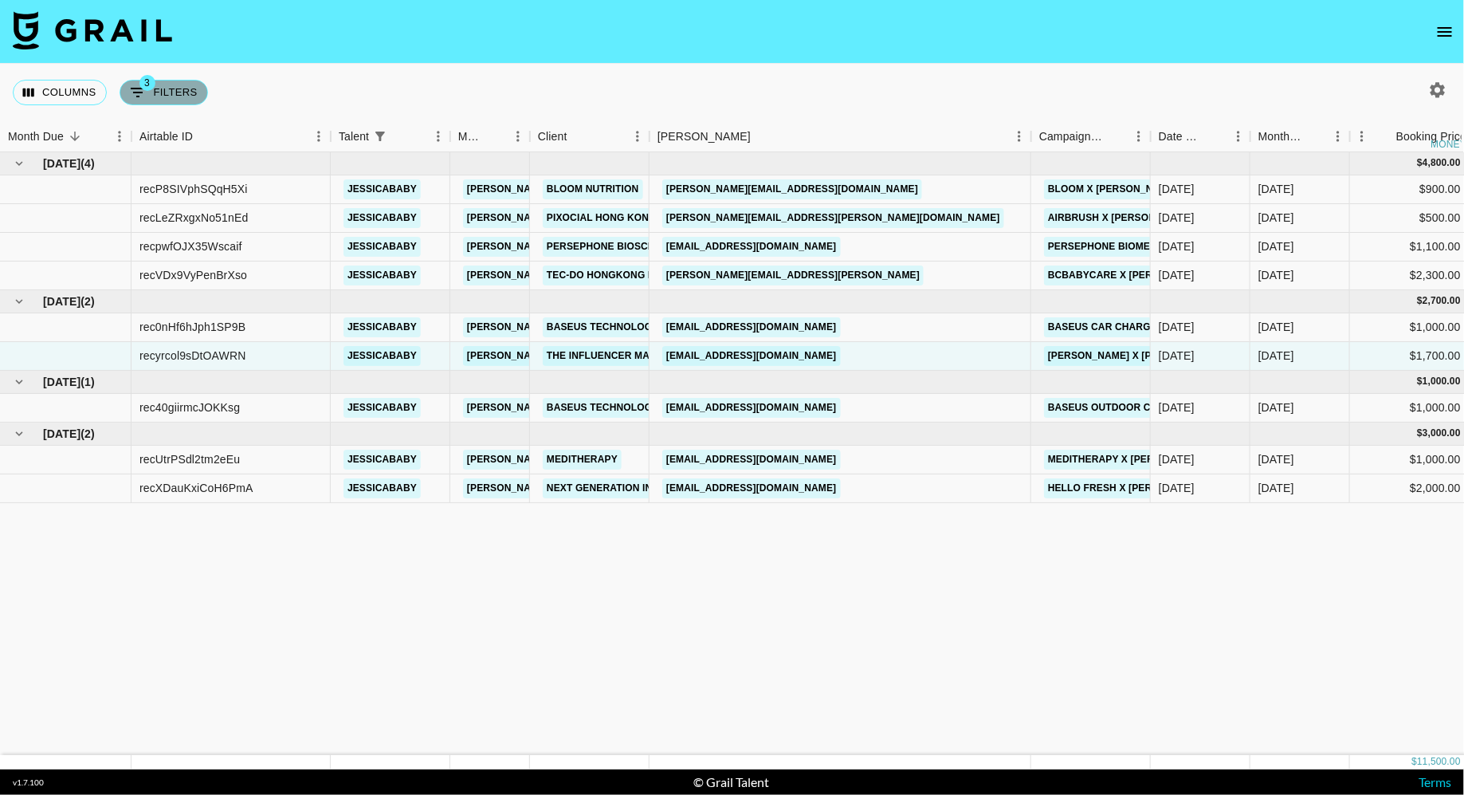
select select "talentName"
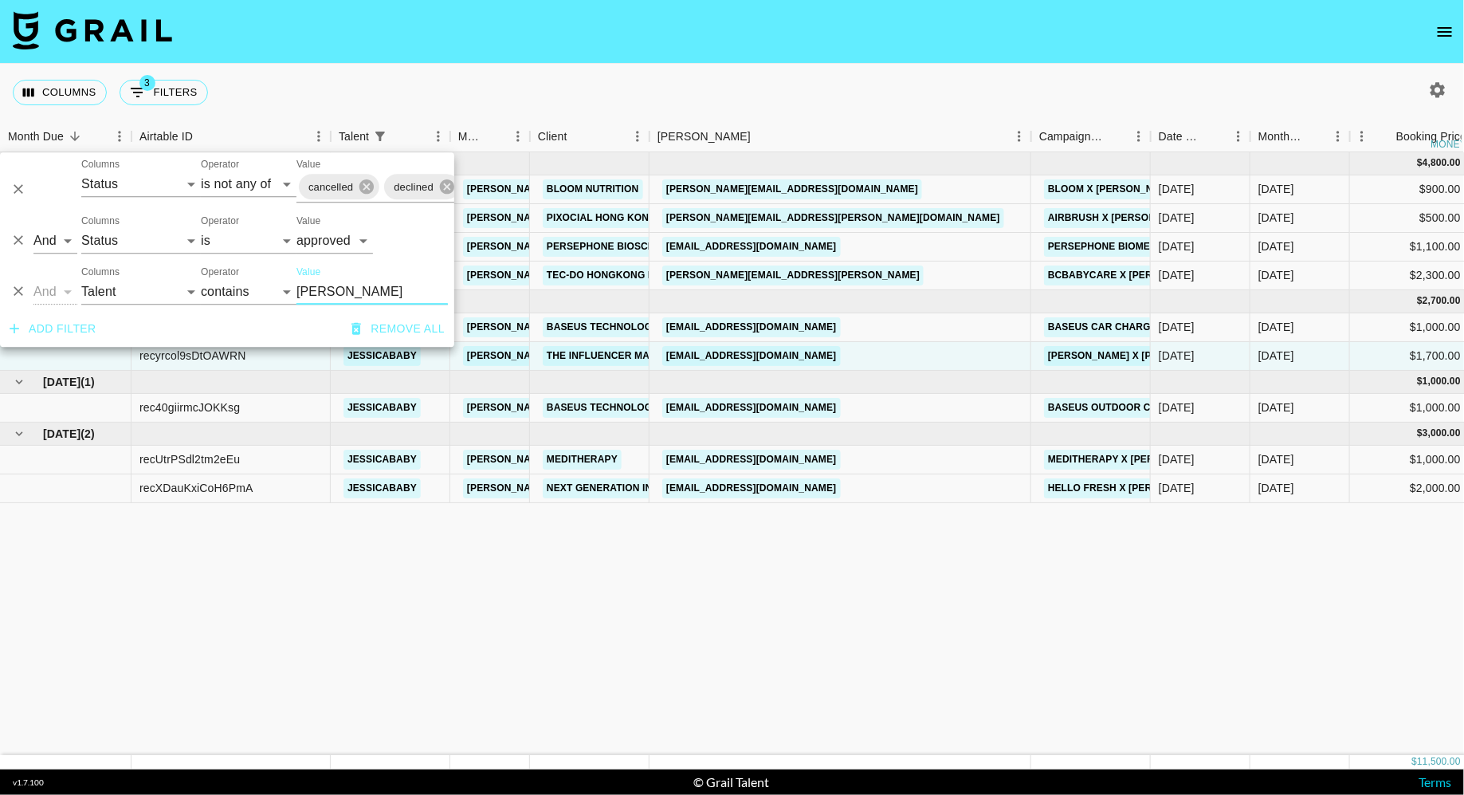
click at [326, 292] on input "[PERSON_NAME]" at bounding box center [371, 292] width 151 height 26
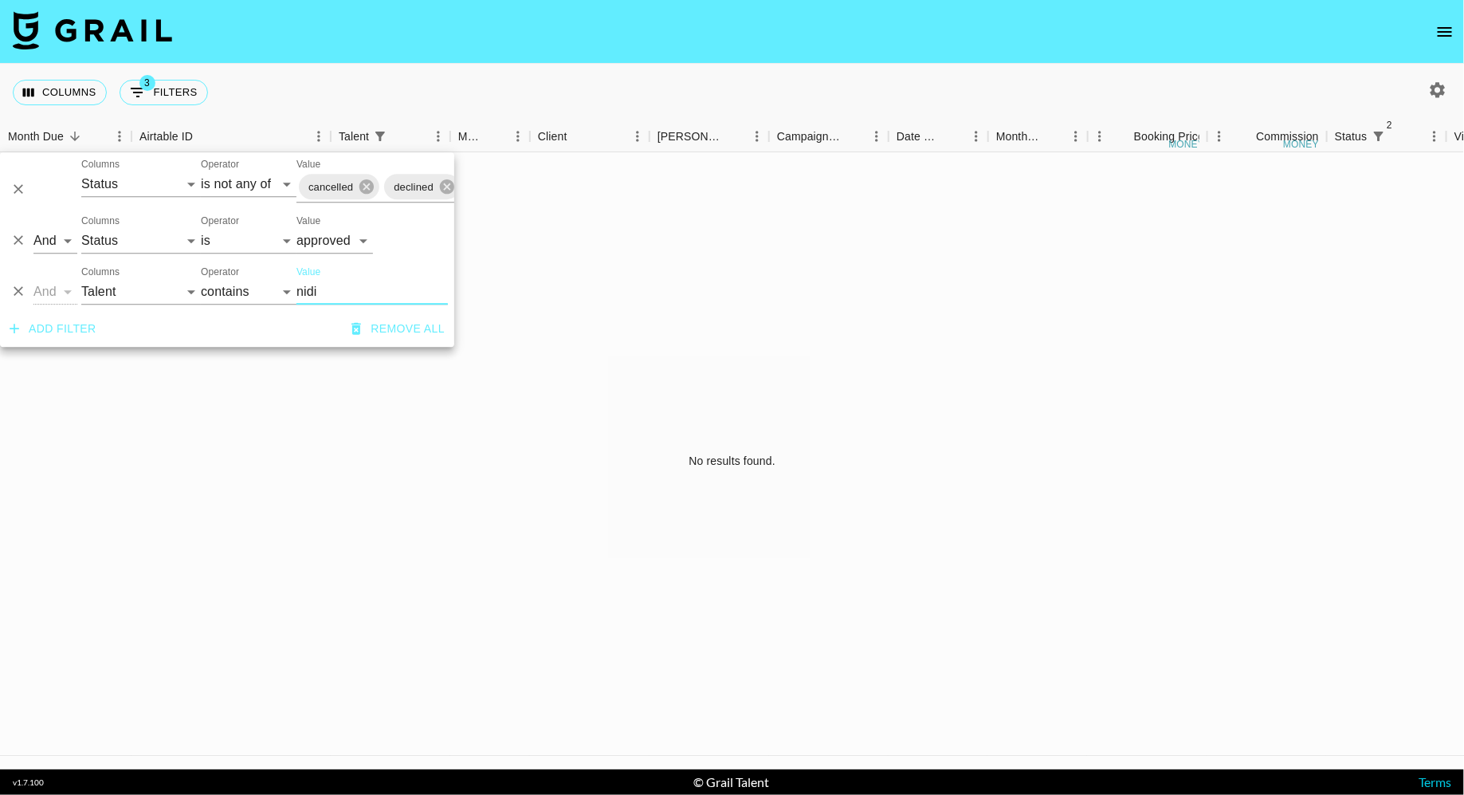
type input "nidi"
click at [1435, 88] on icon "button" at bounding box center [1438, 89] width 15 height 15
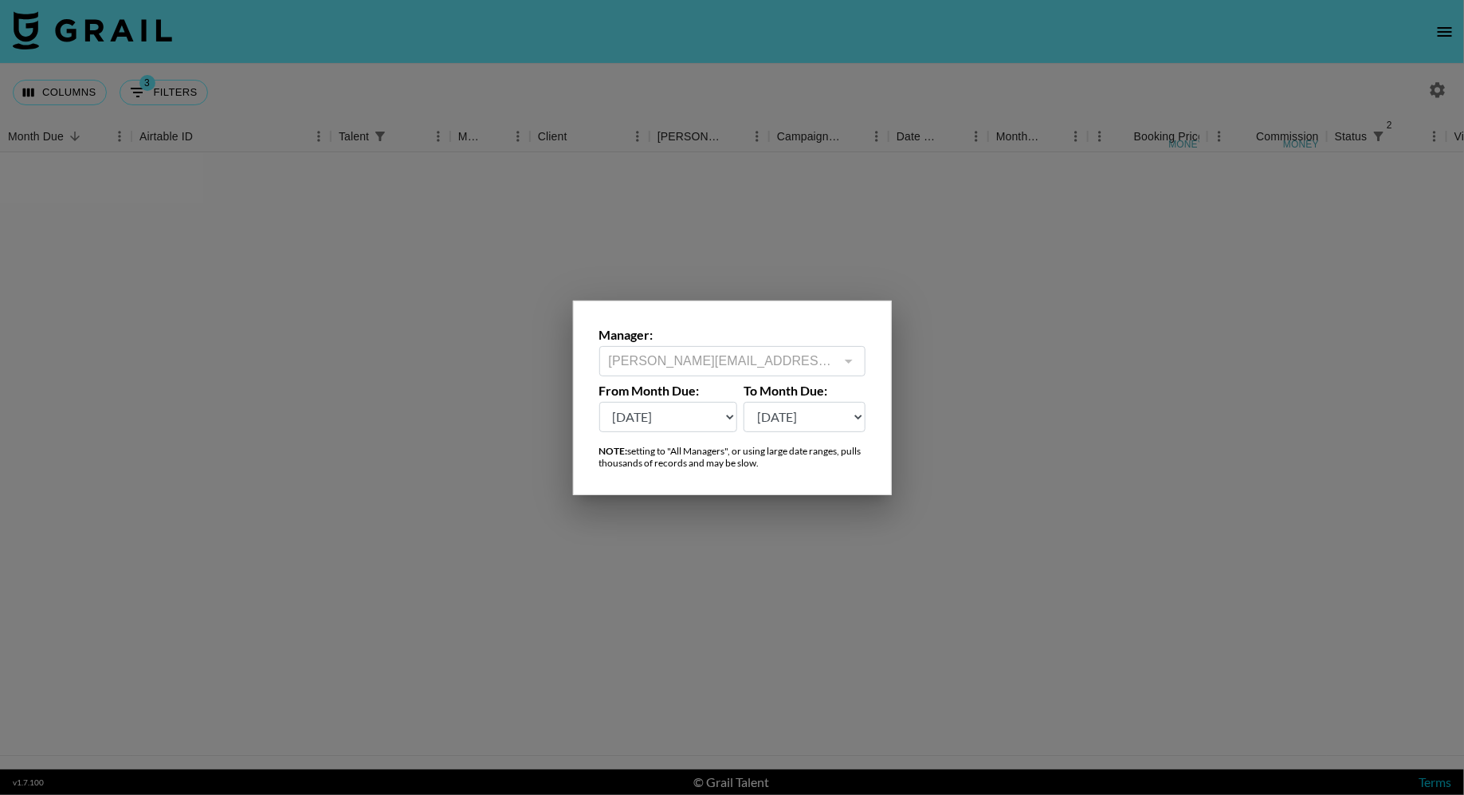
click at [705, 414] on select "[DATE] Aug '[DATE] Jun '[DATE] Apr '[DATE] Feb '[DATE] Dec '[DATE] Oct '[DATE] …" at bounding box center [668, 417] width 139 height 30
select select "[DATE]"
click at [599, 402] on select "[DATE] Aug '[DATE] Jun '[DATE] Apr '[DATE] Feb '[DATE] Dec '[DATE] Oct '[DATE] …" at bounding box center [668, 417] width 139 height 30
click at [755, 189] on div at bounding box center [732, 397] width 1464 height 795
